Goal: Entertainment & Leisure: Consume media (video, audio)

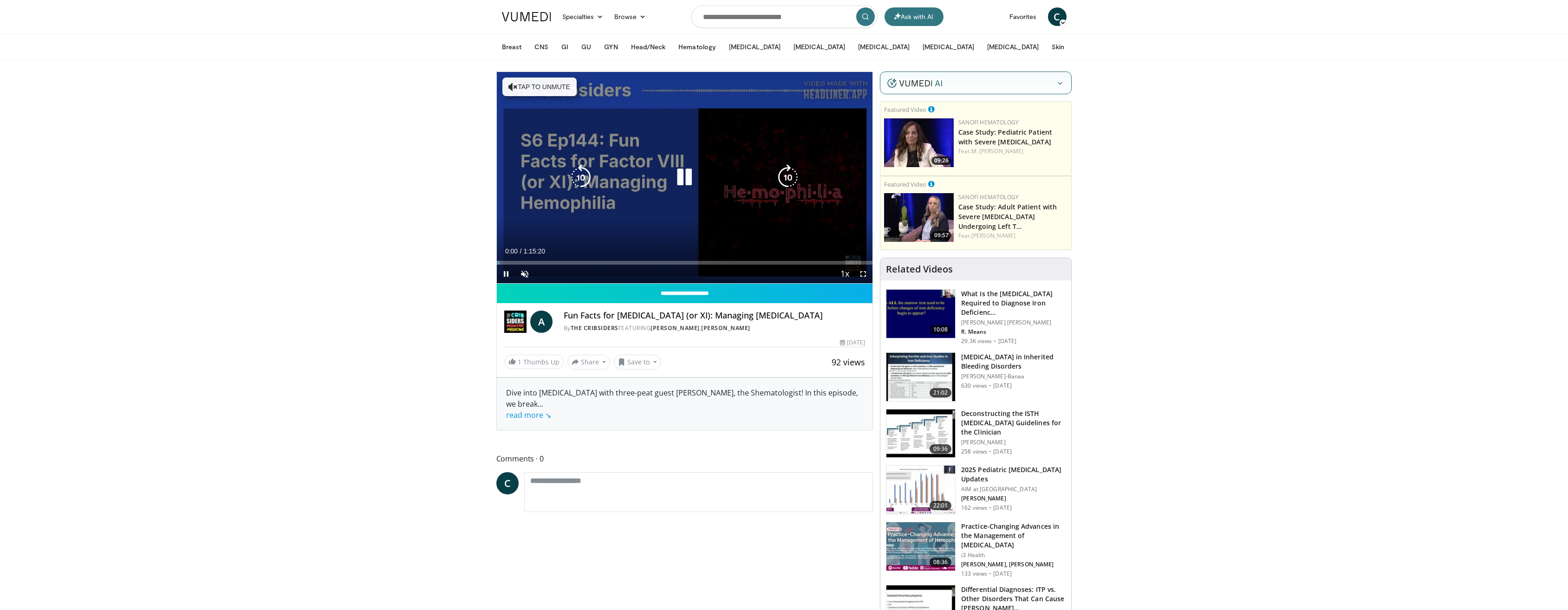
click at [536, 87] on button "Tap to unmute" at bounding box center [539, 87] width 74 height 18
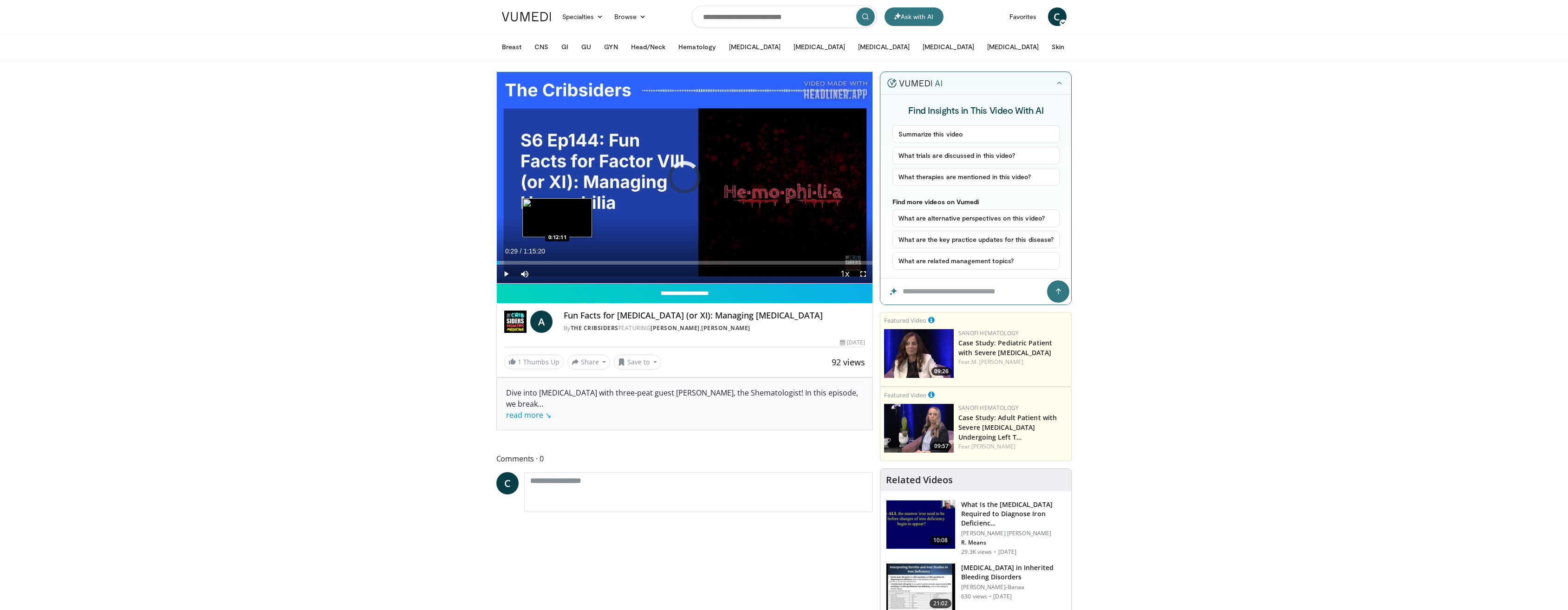
click at [558, 262] on div "Loaded : 1.99% 0:00:29 0:12:11" at bounding box center [684, 262] width 376 height 4
